Goal: Ask a question

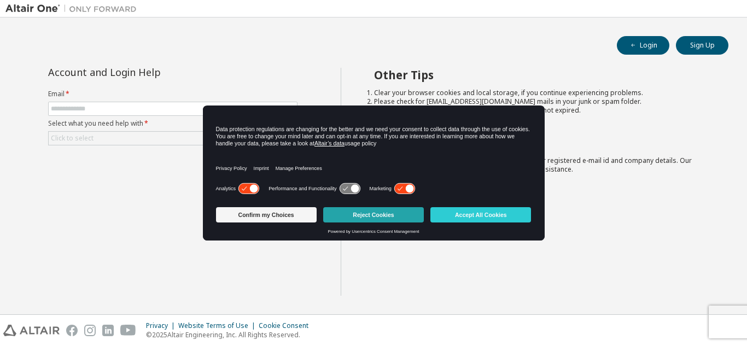
click at [365, 209] on button "Reject Cookies" at bounding box center [373, 214] width 101 height 15
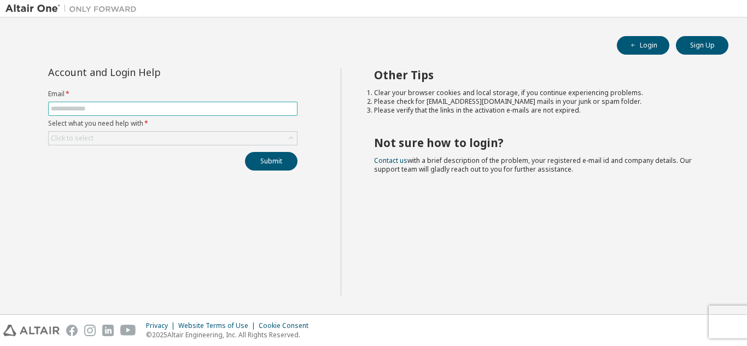
click at [155, 105] on input "text" at bounding box center [173, 108] width 244 height 9
type input "**********"
click at [153, 137] on div "Click to select" at bounding box center [173, 138] width 248 height 13
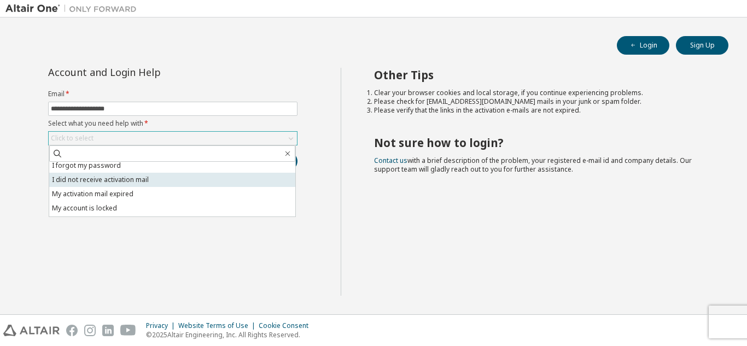
scroll to position [31, 0]
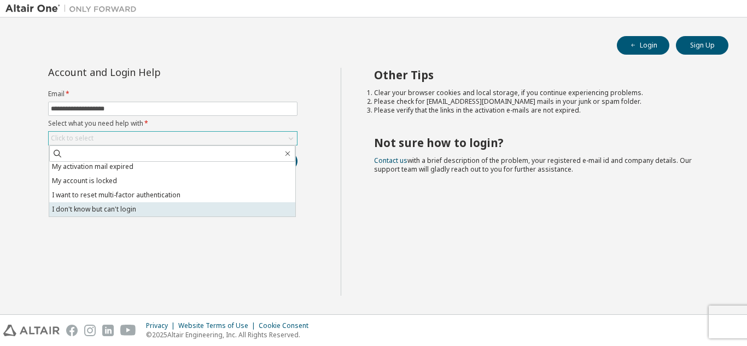
click at [133, 206] on li "I don't know but can't login" at bounding box center [172, 209] width 246 height 14
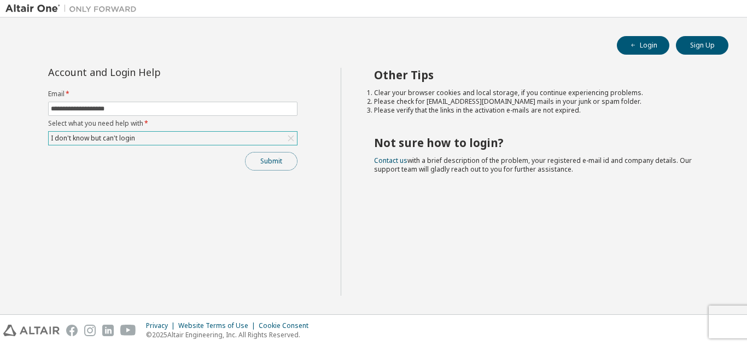
click at [271, 158] on button "Submit" at bounding box center [271, 161] width 52 height 19
click at [282, 155] on button "Submit" at bounding box center [271, 161] width 52 height 19
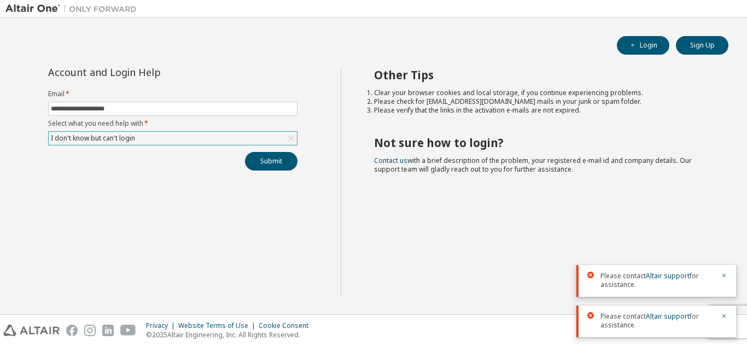
click at [590, 272] on icon at bounding box center [590, 275] width 7 height 7
click at [593, 315] on icon at bounding box center [590, 315] width 7 height 7
